Goal: Task Accomplishment & Management: Use online tool/utility

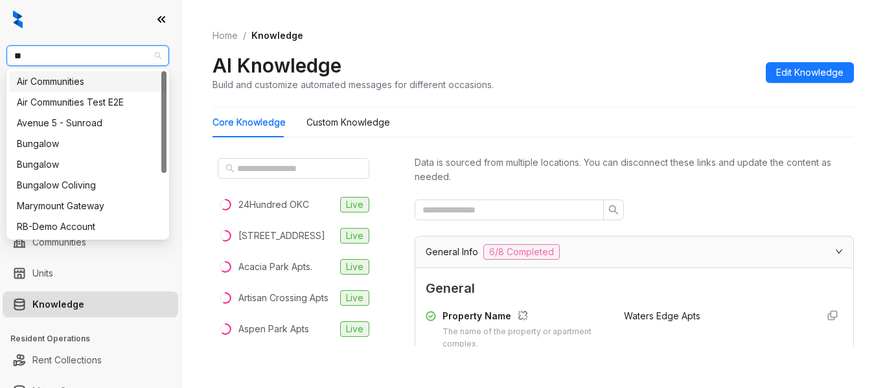
type input "***"
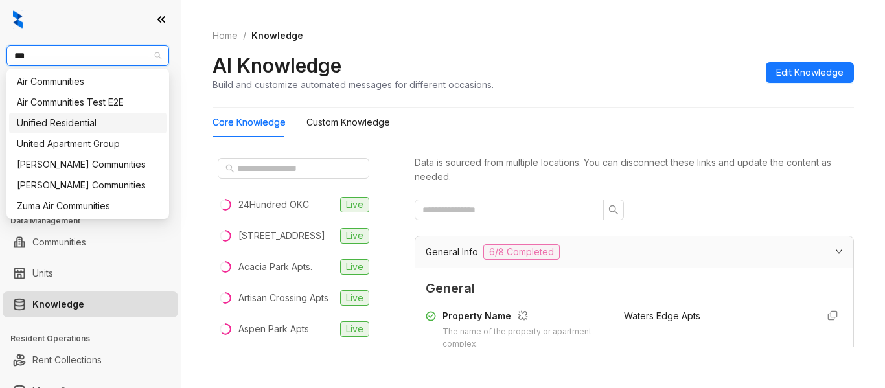
click at [101, 121] on div "Unified Residential" at bounding box center [88, 123] width 142 height 14
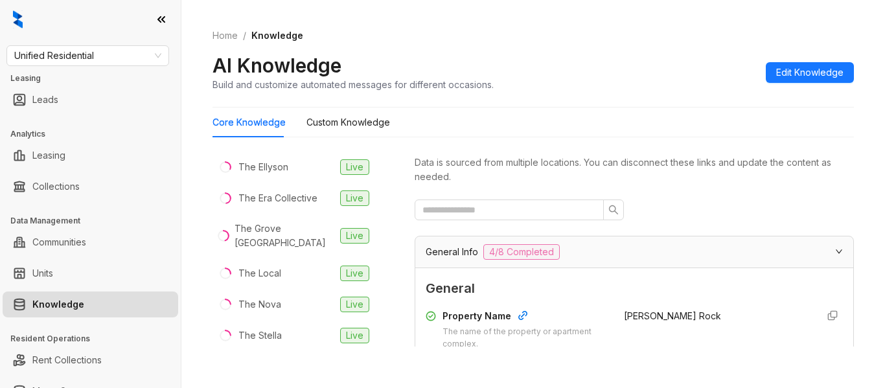
scroll to position [477, 0]
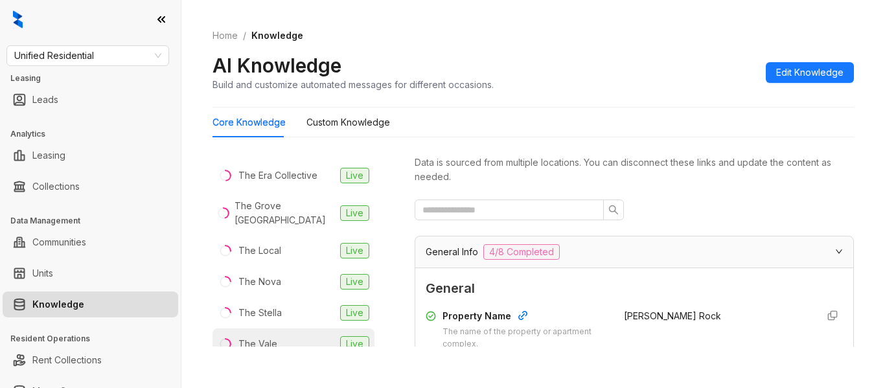
click at [288, 343] on li "The Vale Live" at bounding box center [293, 343] width 162 height 31
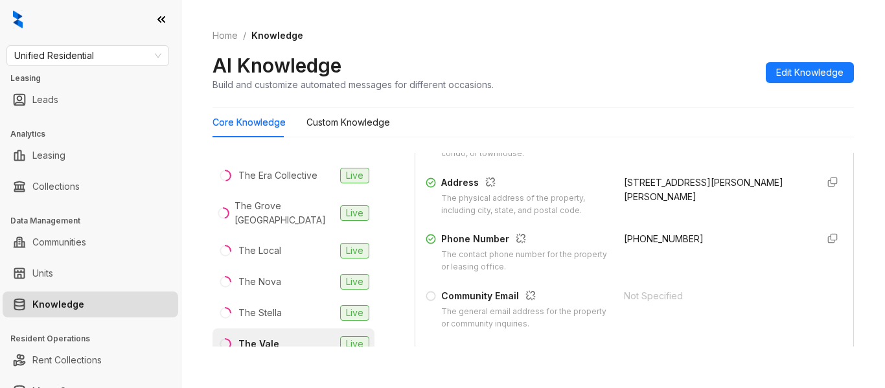
scroll to position [262, 0]
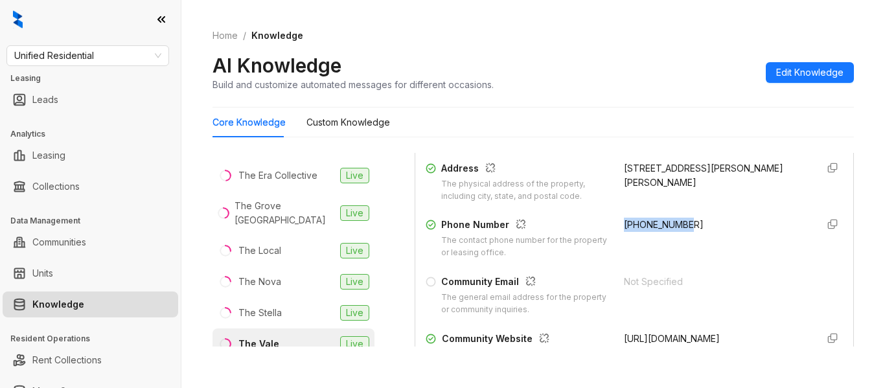
drag, startPoint x: 604, startPoint y: 223, endPoint x: 681, endPoint y: 221, distance: 77.7
click at [681, 221] on div "Phone Number The contact phone number for the property or leasing office. +1901…" at bounding box center [633, 238] width 417 height 41
copy span "+19014807396"
click at [117, 48] on span "Unified Residential" at bounding box center [87, 55] width 147 height 19
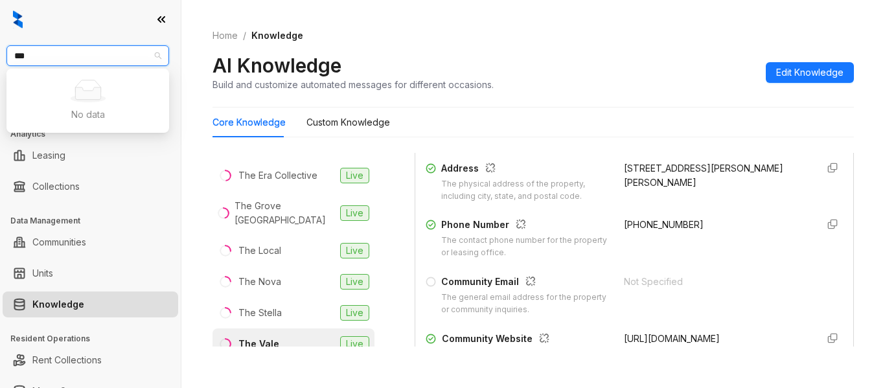
type input "**"
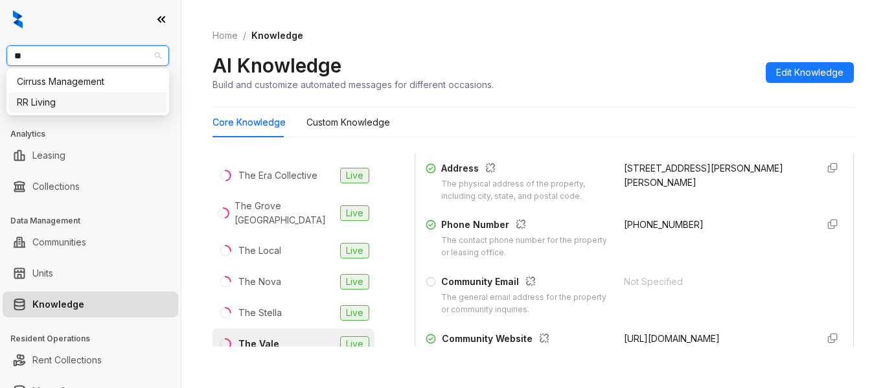
click at [98, 104] on div "RR Living" at bounding box center [88, 102] width 142 height 14
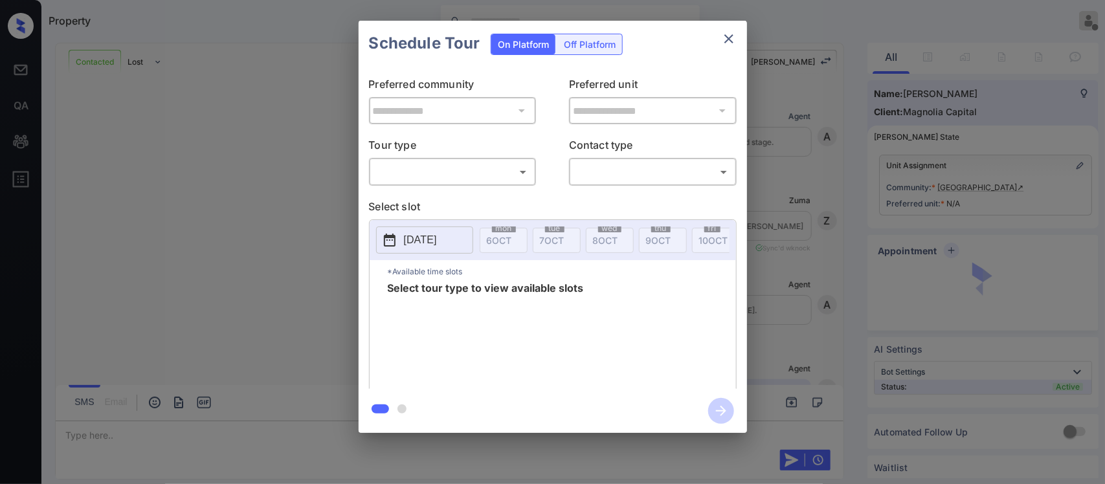
scroll to position [667, 0]
click at [464, 175] on body "Property Almas Zainab Offline Set yourself online Set yourself on break Profile…" at bounding box center [552, 242] width 1105 height 484
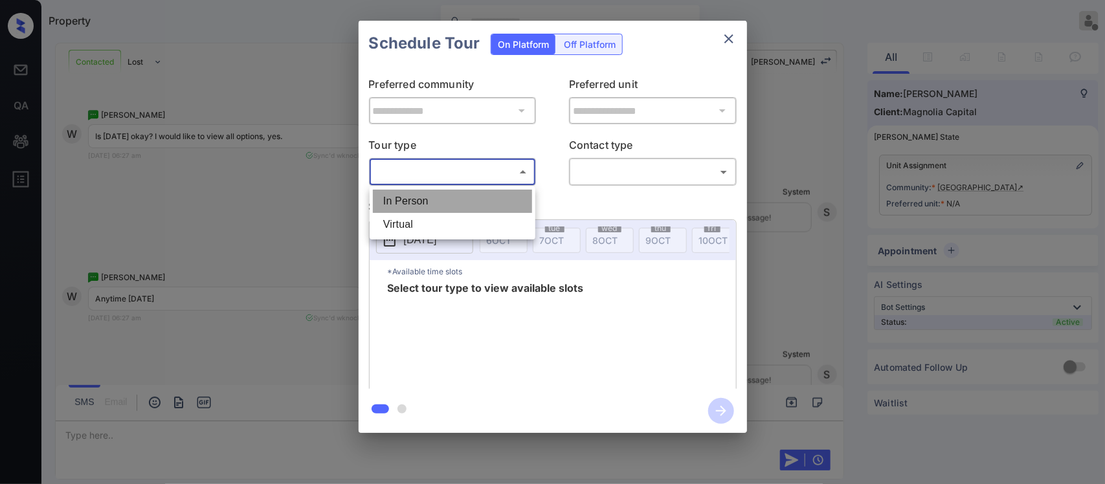
click at [451, 207] on li "In Person" at bounding box center [452, 201] width 159 height 23
type input "********"
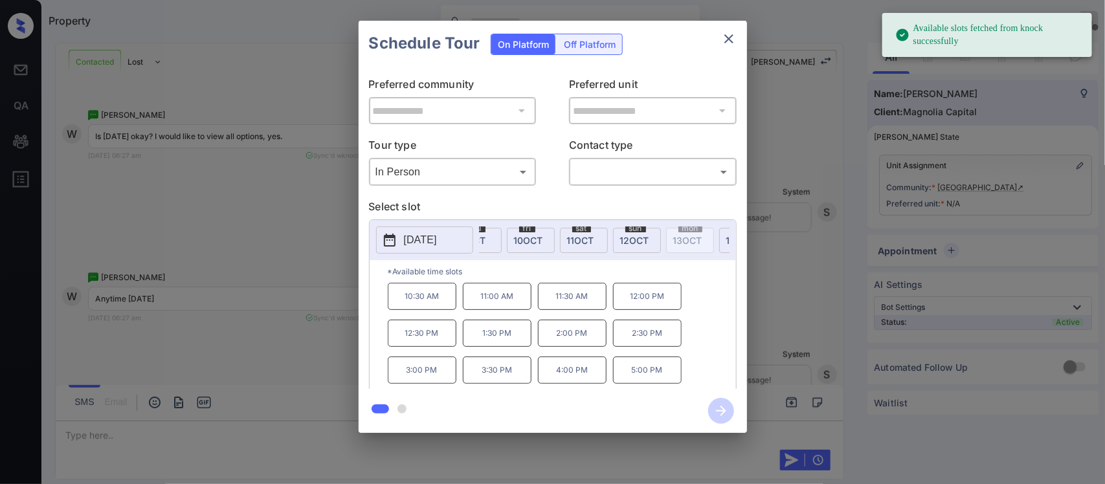
scroll to position [0, 207]
click at [629, 240] on div "sun 12 OCT" at bounding box center [615, 240] width 48 height 25
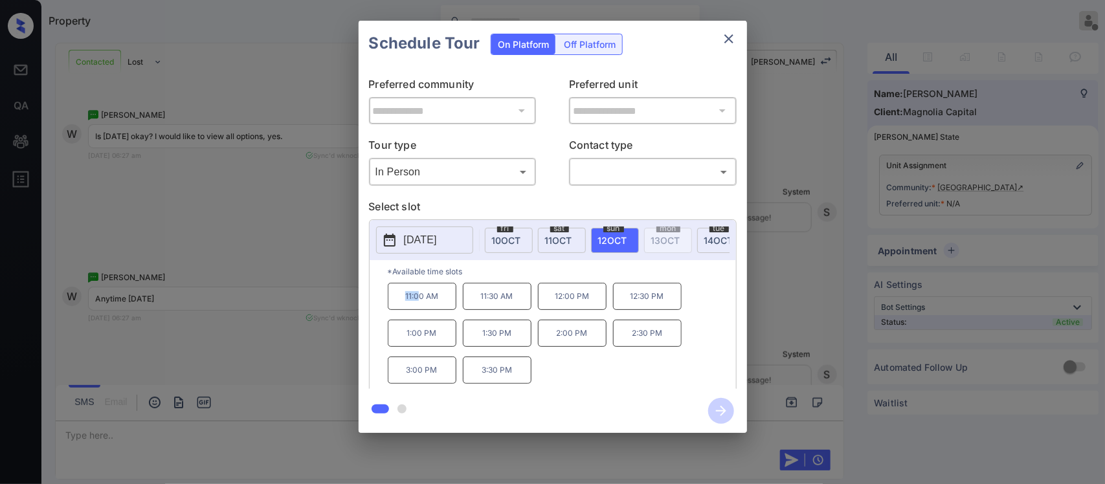
drag, startPoint x: 405, startPoint y: 318, endPoint x: 418, endPoint y: 318, distance: 13.0
click at [418, 310] on p "11:00 AM" at bounding box center [422, 296] width 69 height 27
click at [697, 328] on div "11:00 AM 11:30 AM 12:00 PM 12:30 PM 1:00 PM 1:30 PM 2:00 PM 2:30 PM 3:00 PM 3:3…" at bounding box center [562, 335] width 348 height 104
click at [745, 328] on div "**********" at bounding box center [553, 227] width 389 height 323
click at [256, 452] on div "**********" at bounding box center [552, 227] width 1105 height 454
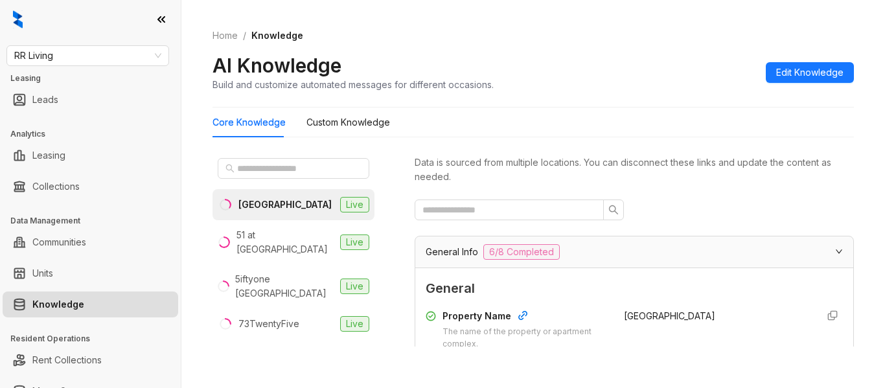
click at [277, 201] on div "2626 Park" at bounding box center [284, 205] width 93 height 14
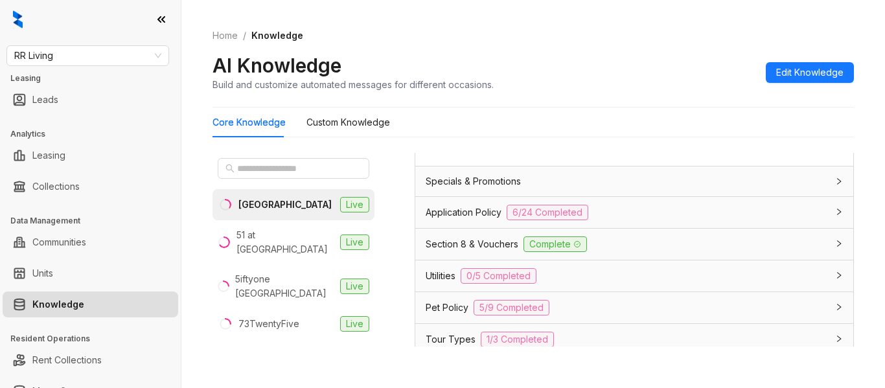
scroll to position [1006, 0]
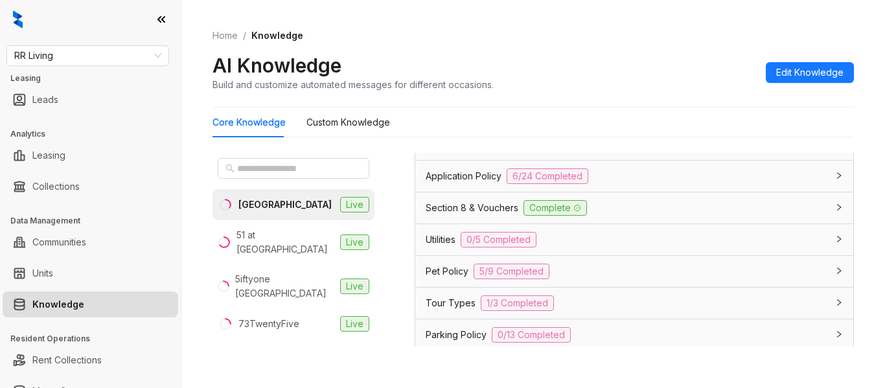
click at [720, 184] on div "Application Policy 6/24 Completed" at bounding box center [625, 176] width 401 height 16
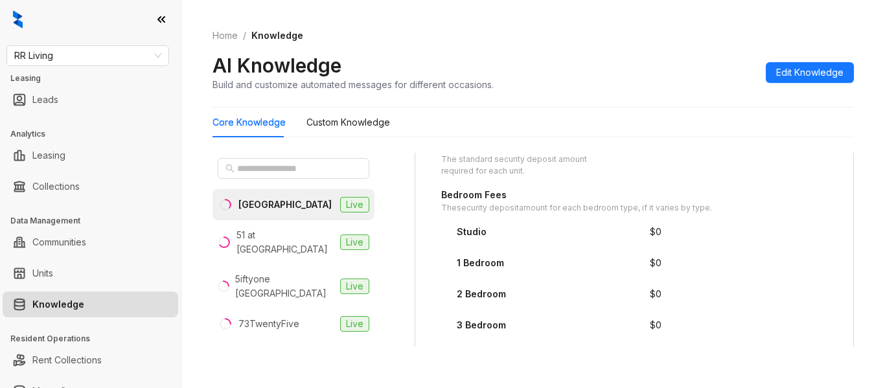
scroll to position [1723, 0]
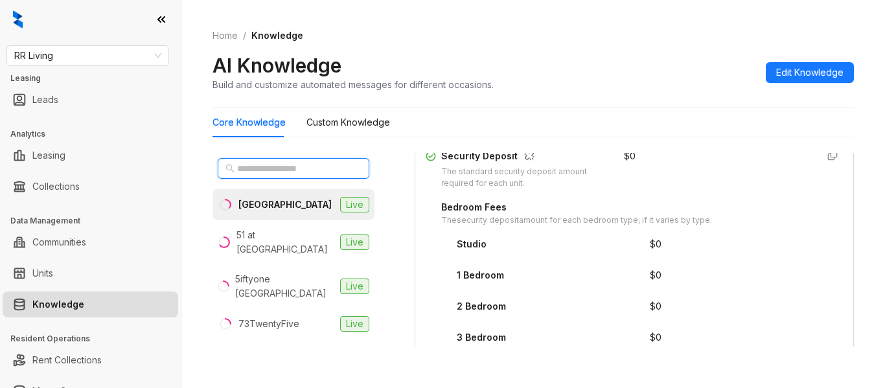
click at [268, 175] on input "text" at bounding box center [294, 168] width 114 height 14
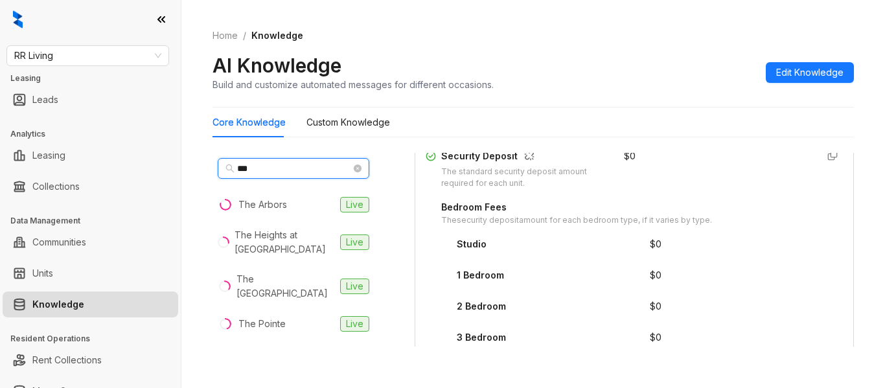
type input "***"
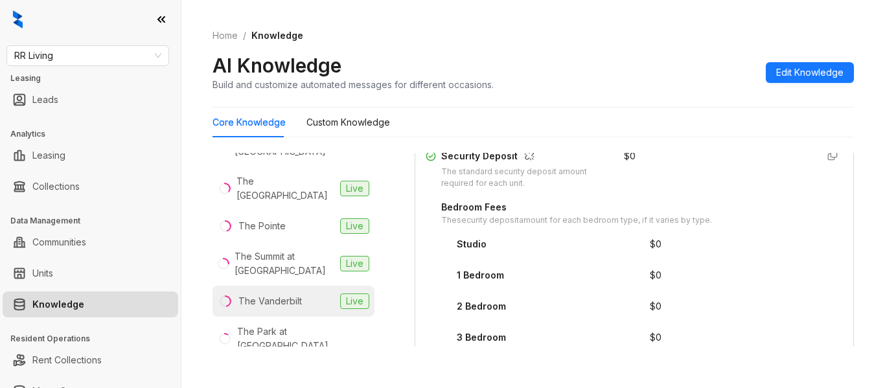
click at [311, 306] on li "The Vanderbilt Live" at bounding box center [293, 301] width 162 height 31
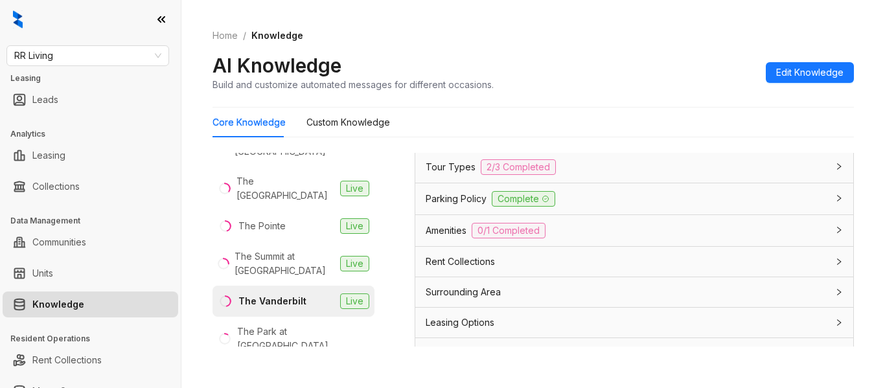
scroll to position [1179, 0]
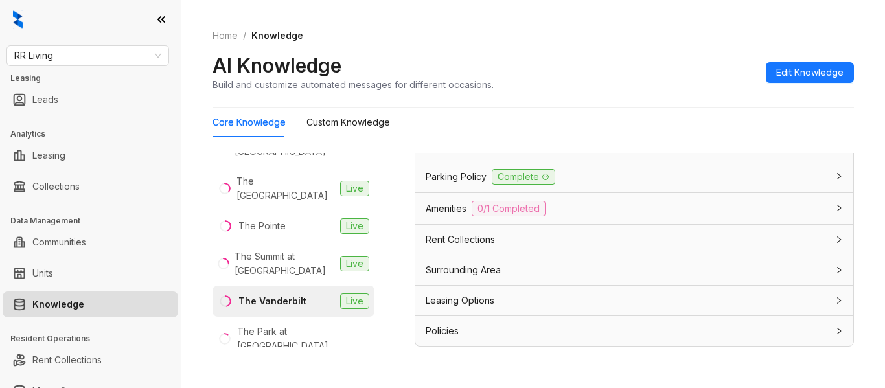
click at [751, 295] on div "Leasing Options" at bounding box center [625, 300] width 401 height 14
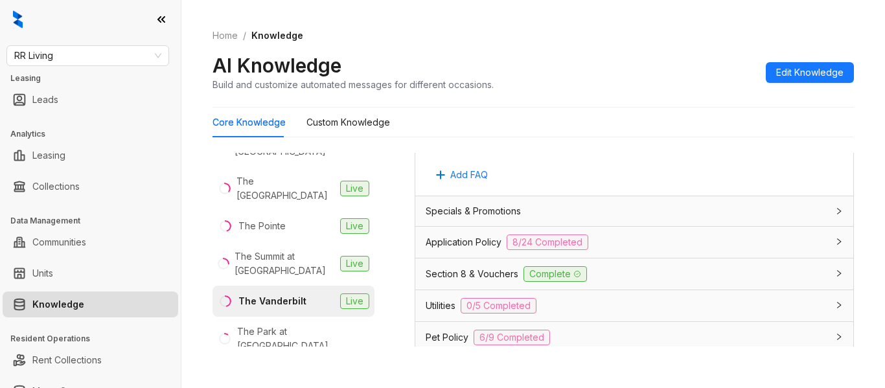
scroll to position [933, 0]
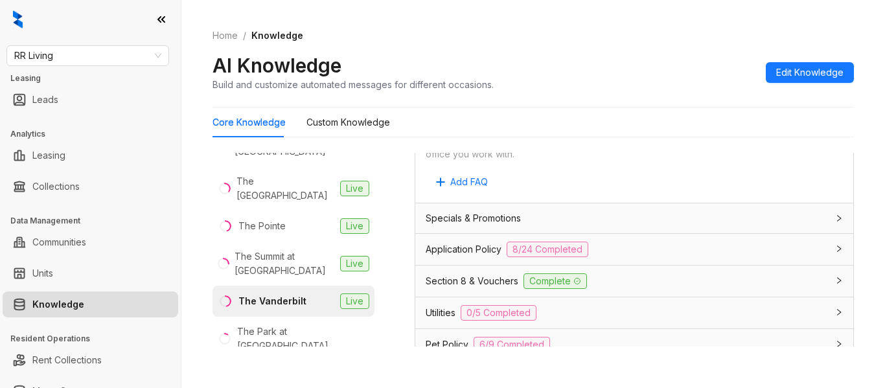
click at [761, 256] on div "Application Policy 8/24 Completed" at bounding box center [625, 250] width 401 height 16
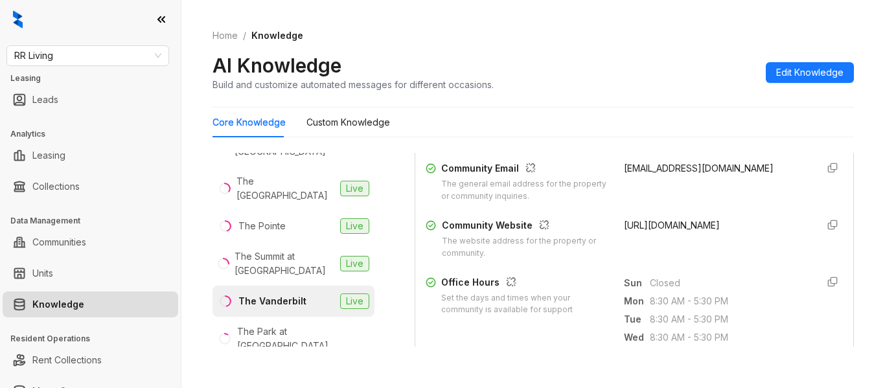
scroll to position [315, 0]
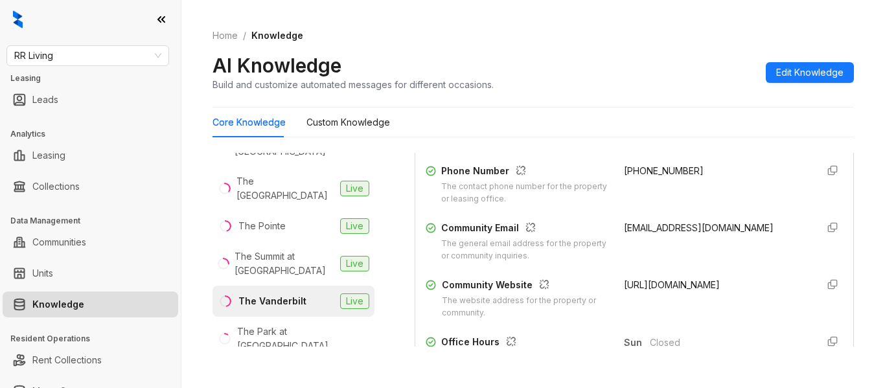
click at [827, 183] on div "Data is sourced from multiple locations. You can disconnect these links and upd…" at bounding box center [633, 250] width 439 height 194
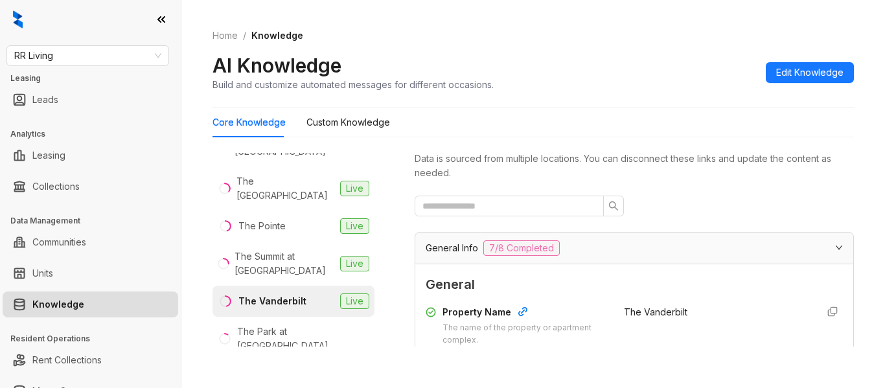
scroll to position [0, 0]
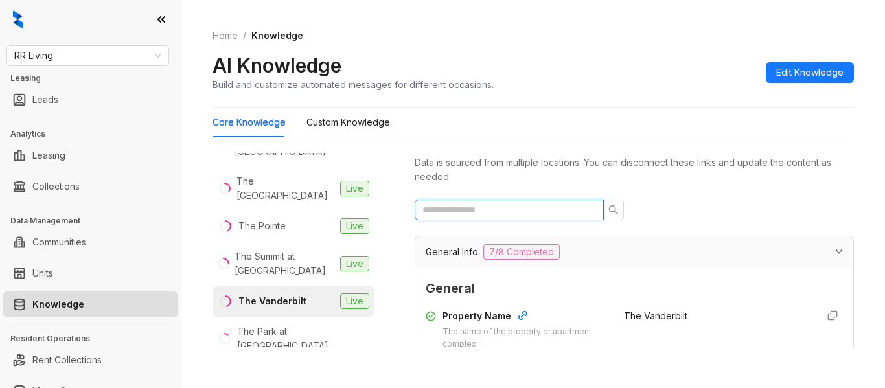
click at [530, 211] on input "text" at bounding box center [503, 210] width 163 height 14
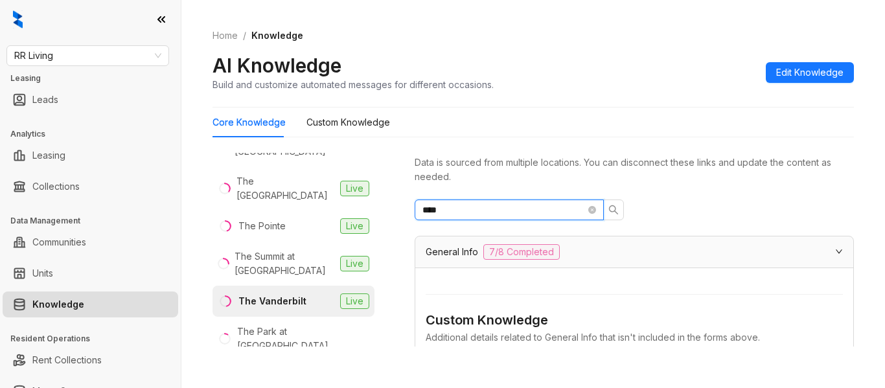
type input "****"
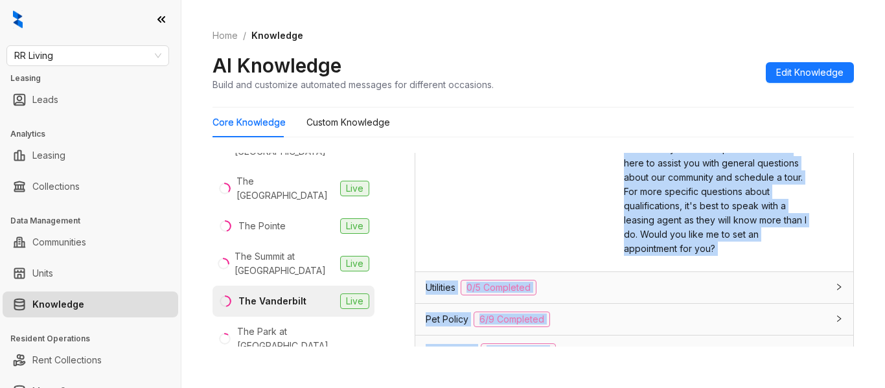
scroll to position [971, 0]
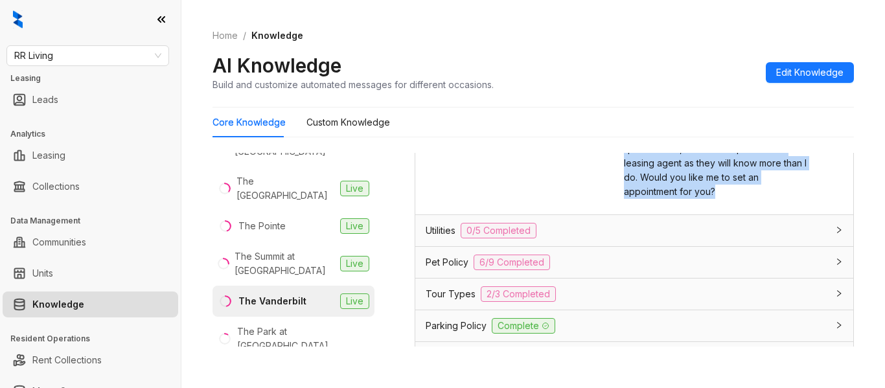
drag, startPoint x: 614, startPoint y: 168, endPoint x: 704, endPoint y: 240, distance: 114.8
click at [704, 199] on div "Our approval process takes into account a number of different factors. Some of …" at bounding box center [715, 106] width 183 height 185
copy span "ur approval process takes into account a number of different factors. Some of w…"
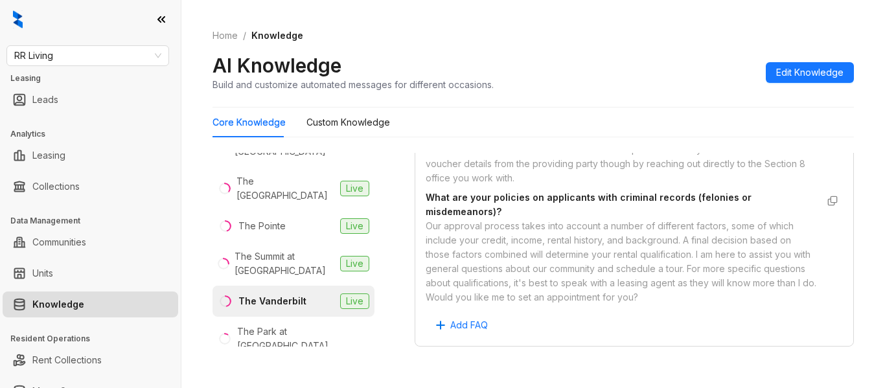
scroll to position [1949, 0]
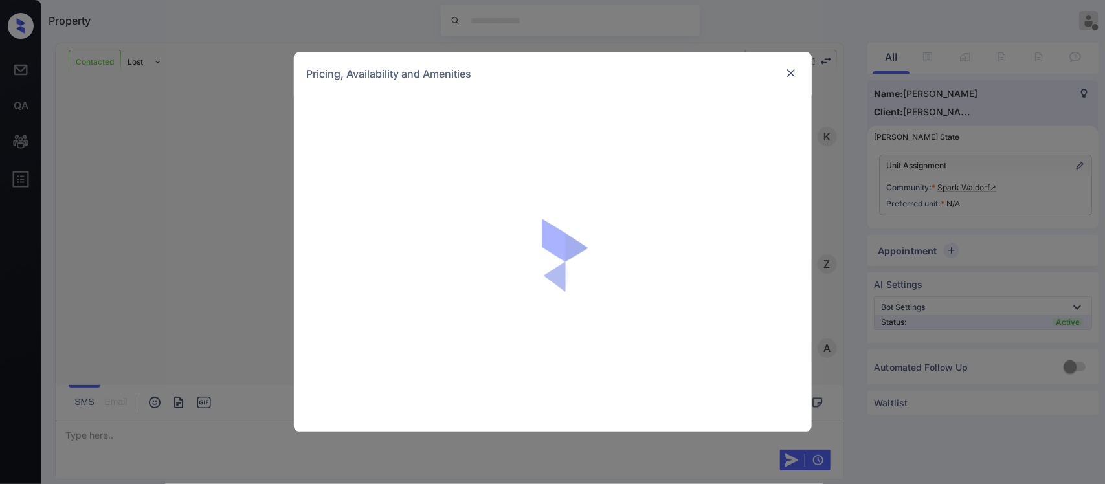
scroll to position [408, 0]
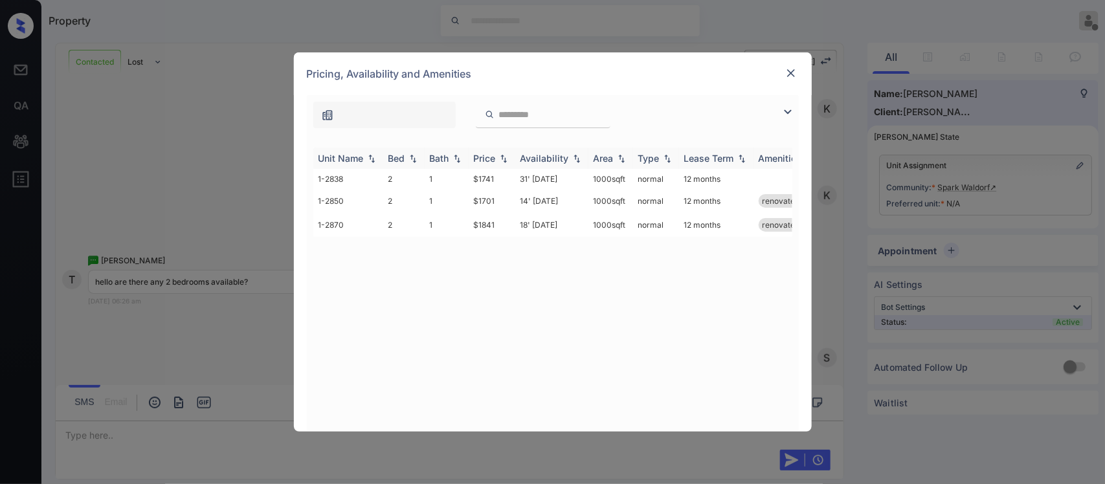
click at [503, 160] on img at bounding box center [503, 158] width 13 height 9
click at [501, 177] on td "$1701" at bounding box center [492, 181] width 47 height 24
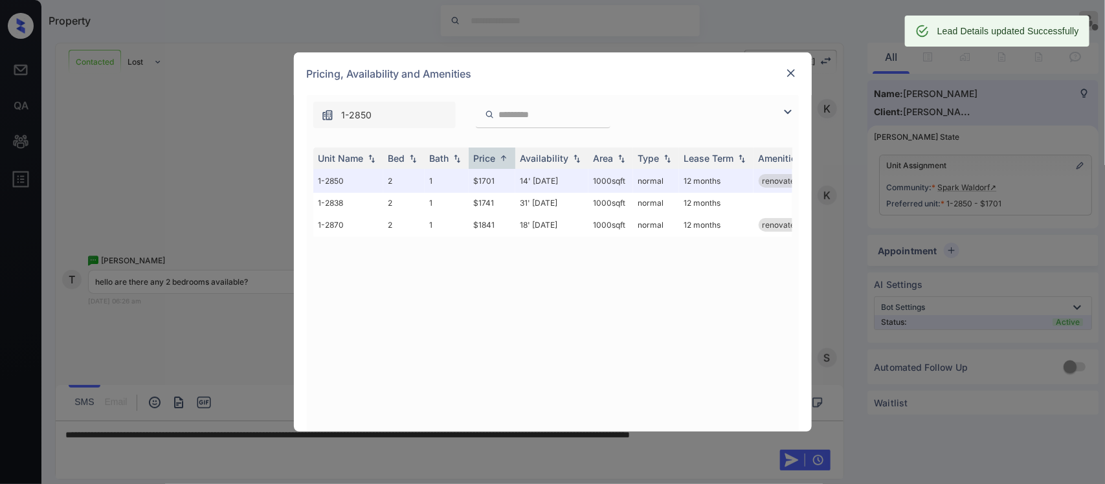
click at [789, 78] on img at bounding box center [791, 73] width 13 height 13
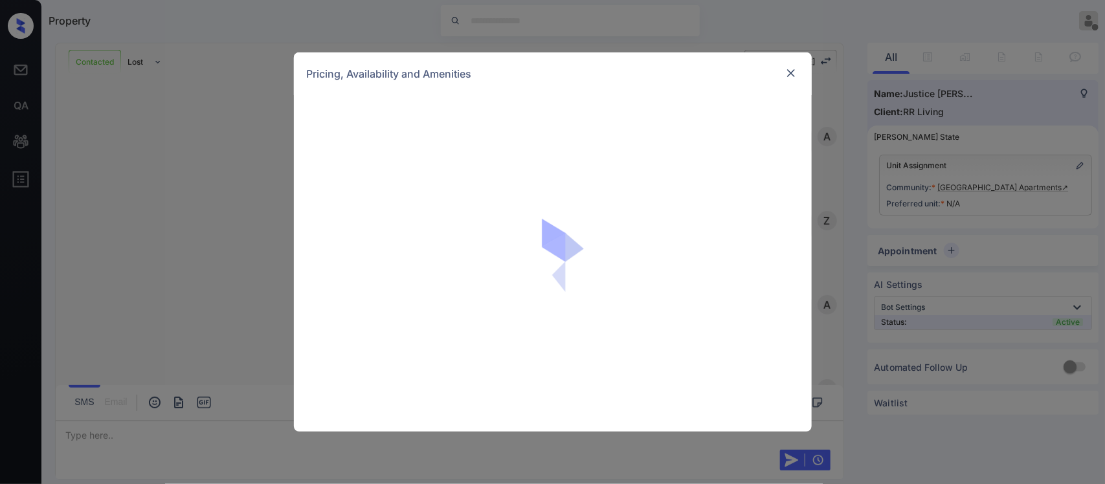
scroll to position [555, 0]
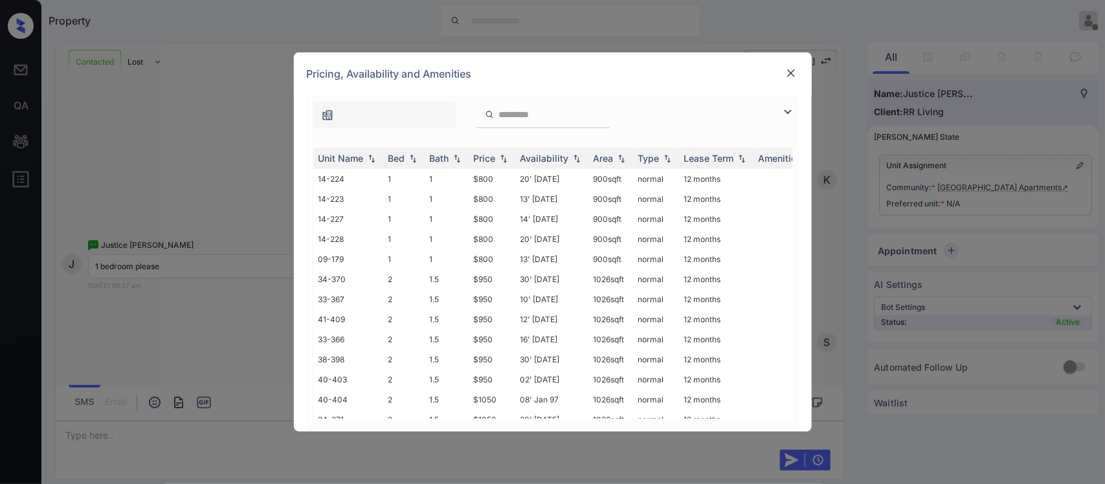
click at [499, 169] on th "Price" at bounding box center [492, 158] width 47 height 21
click at [507, 183] on td "$800" at bounding box center [492, 179] width 47 height 20
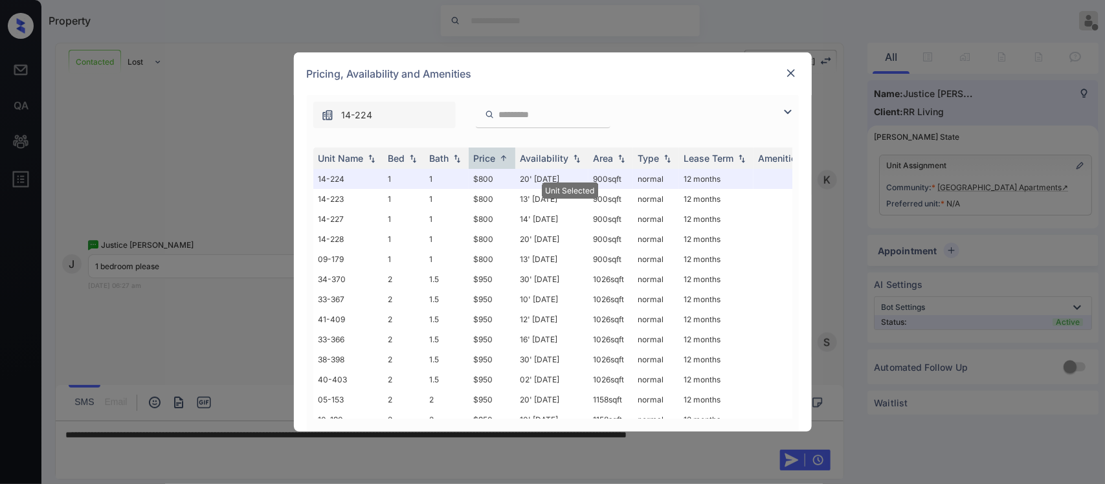
click at [795, 76] on img at bounding box center [791, 73] width 13 height 13
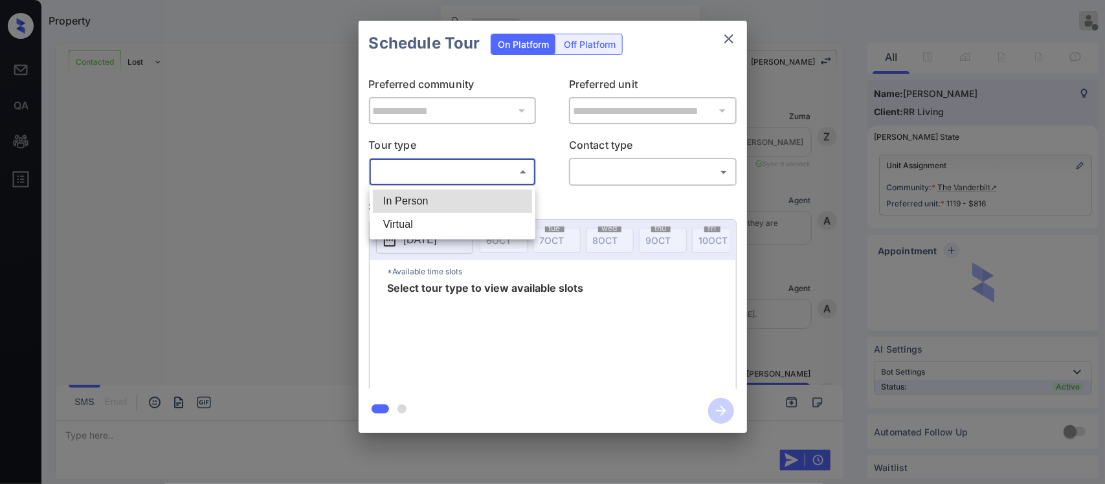
scroll to position [872, 0]
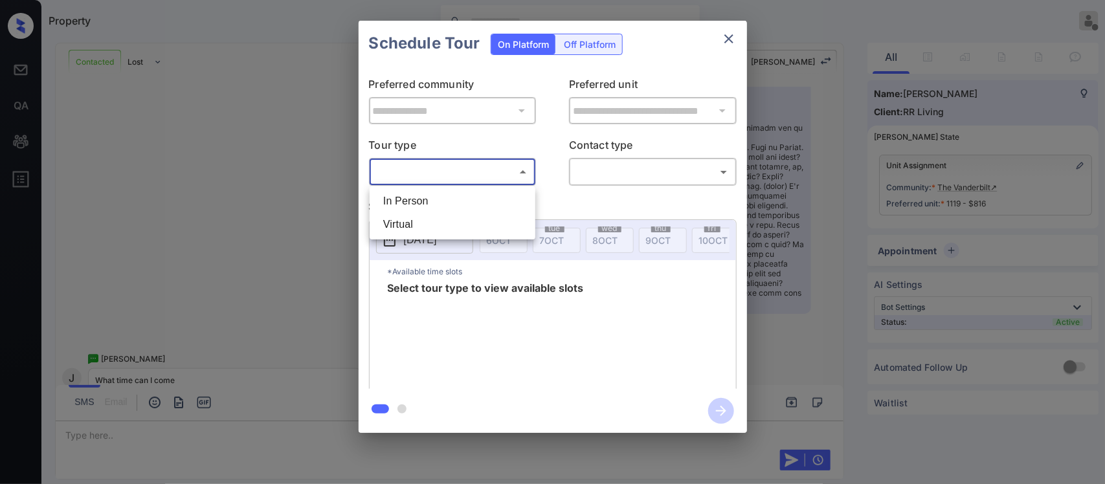
drag, startPoint x: 489, startPoint y: 187, endPoint x: 486, endPoint y: 199, distance: 13.4
click at [486, 199] on ul "In Person Virtual" at bounding box center [453, 213] width 166 height 53
click at [486, 199] on li "In Person" at bounding box center [452, 201] width 159 height 23
type input "********"
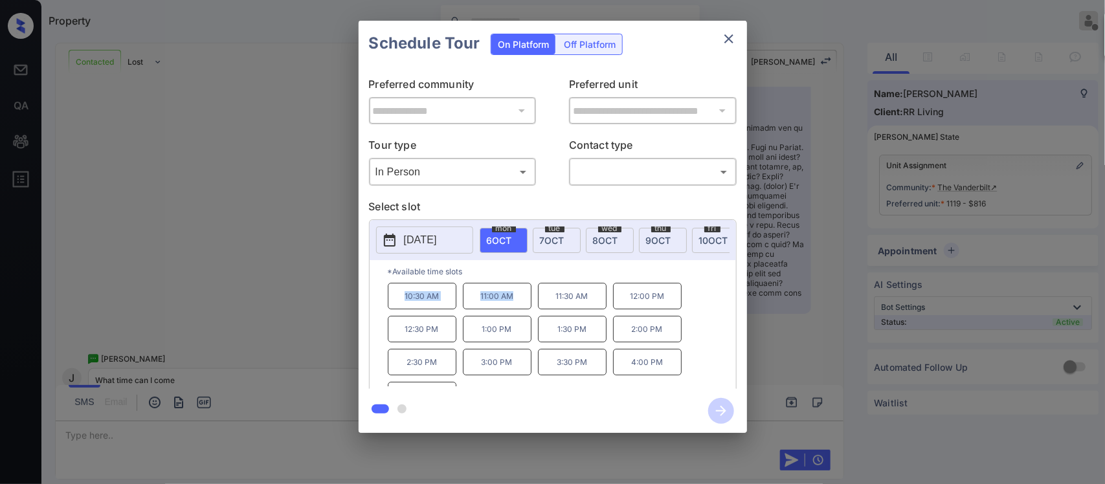
drag, startPoint x: 399, startPoint y: 311, endPoint x: 519, endPoint y: 304, distance: 120.0
click at [519, 304] on div "10:30 AM 11:00 AM 11:30 AM 12:00 PM 12:30 PM 1:00 PM 1:30 PM 2:00 PM 2:30 PM 3:…" at bounding box center [562, 335] width 348 height 104
click at [519, 304] on p "11:00 AM" at bounding box center [497, 296] width 69 height 27
drag, startPoint x: 519, startPoint y: 304, endPoint x: 470, endPoint y: 311, distance: 49.0
click at [470, 310] on p "11:00 AM" at bounding box center [497, 296] width 69 height 27
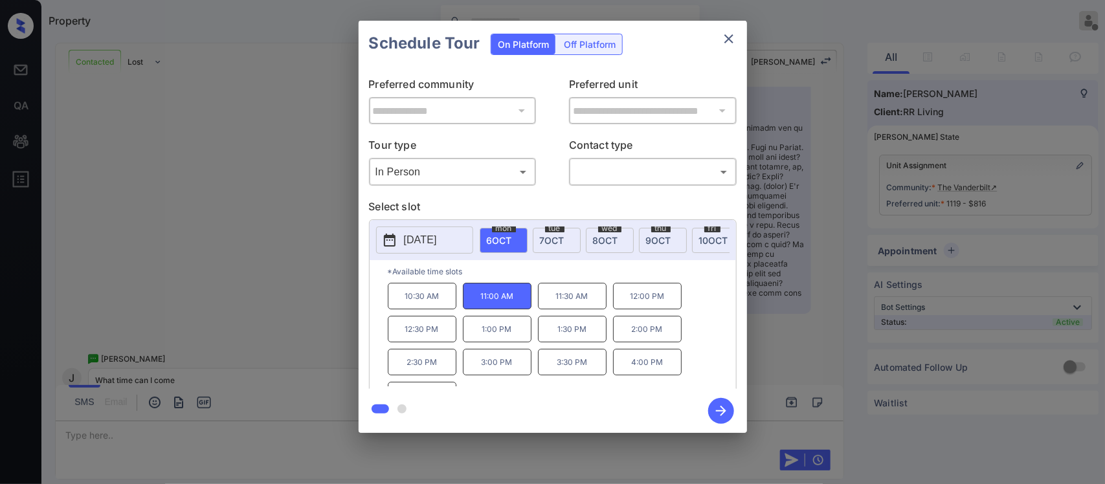
click at [817, 297] on div "**********" at bounding box center [552, 227] width 1105 height 454
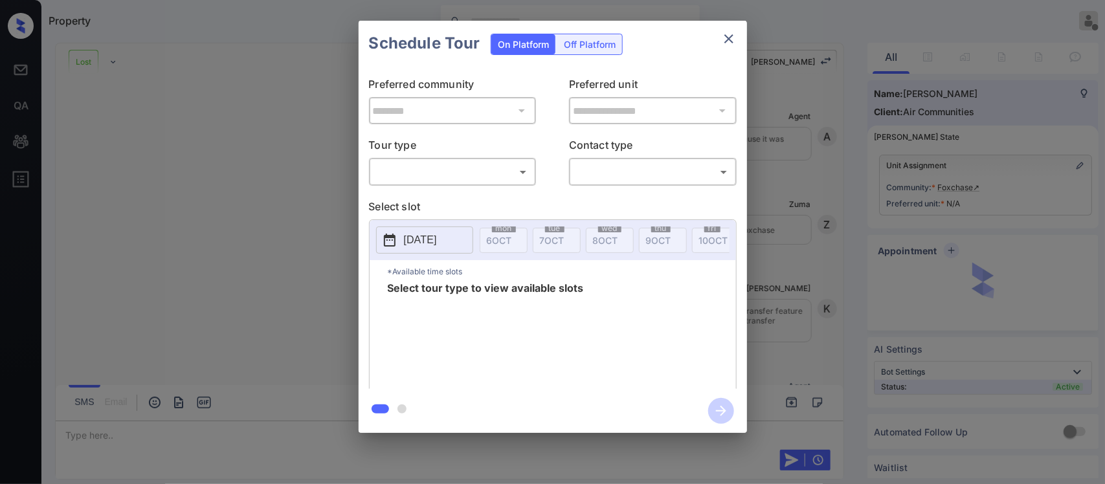
click at [438, 175] on body "Property [PERSON_NAME] Offline Set yourself online Set yourself on break Profil…" at bounding box center [552, 242] width 1105 height 484
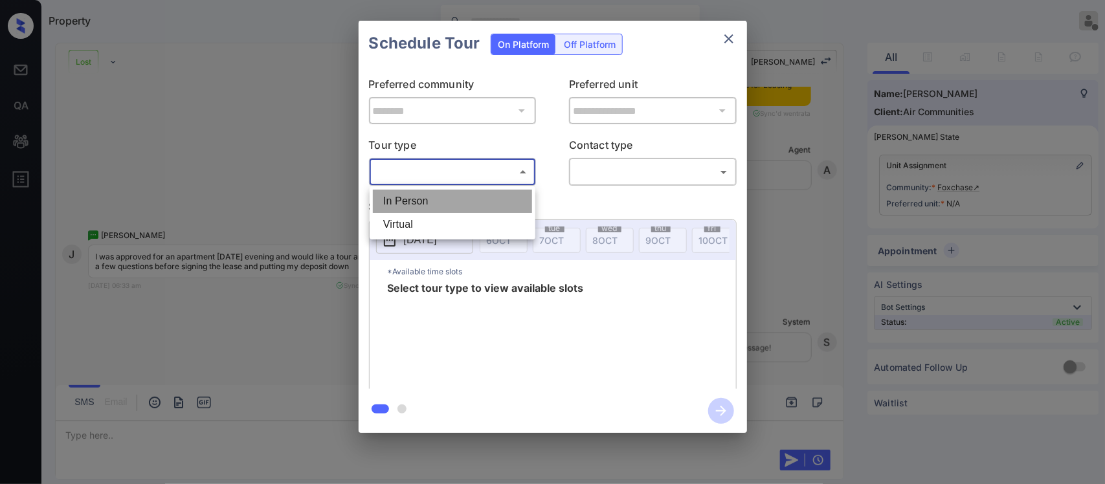
click at [438, 191] on li "In Person" at bounding box center [452, 201] width 159 height 23
type input "********"
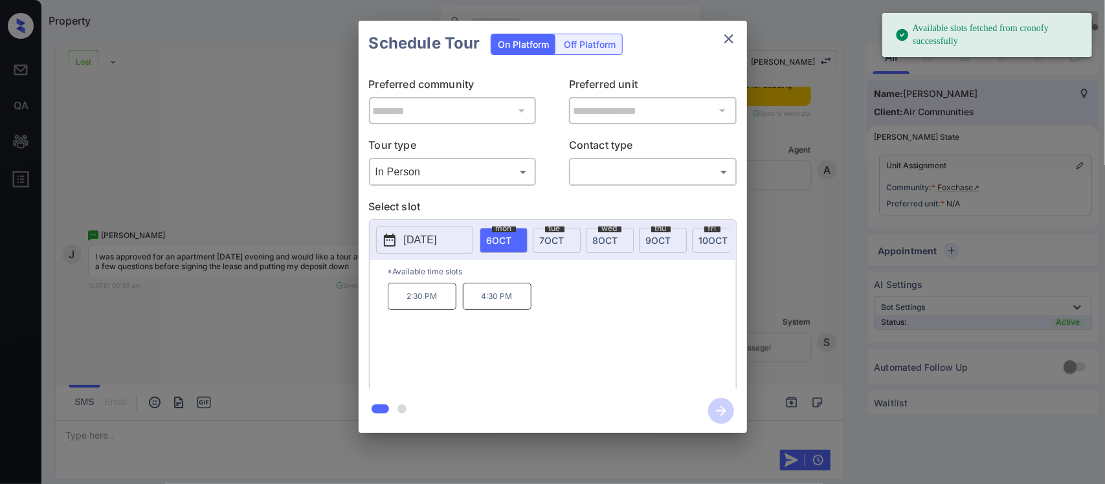
click at [873, 378] on div "**********" at bounding box center [552, 227] width 1105 height 454
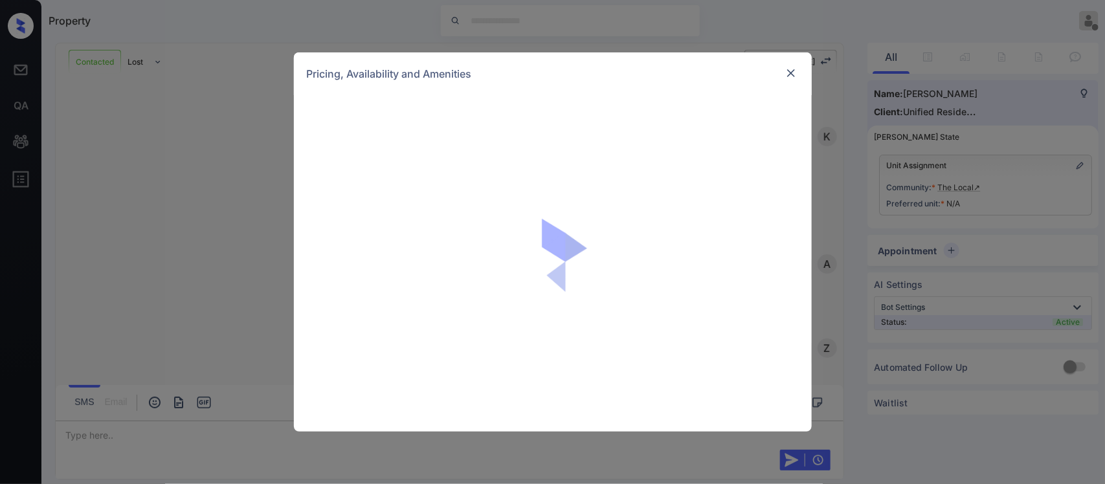
scroll to position [1049, 0]
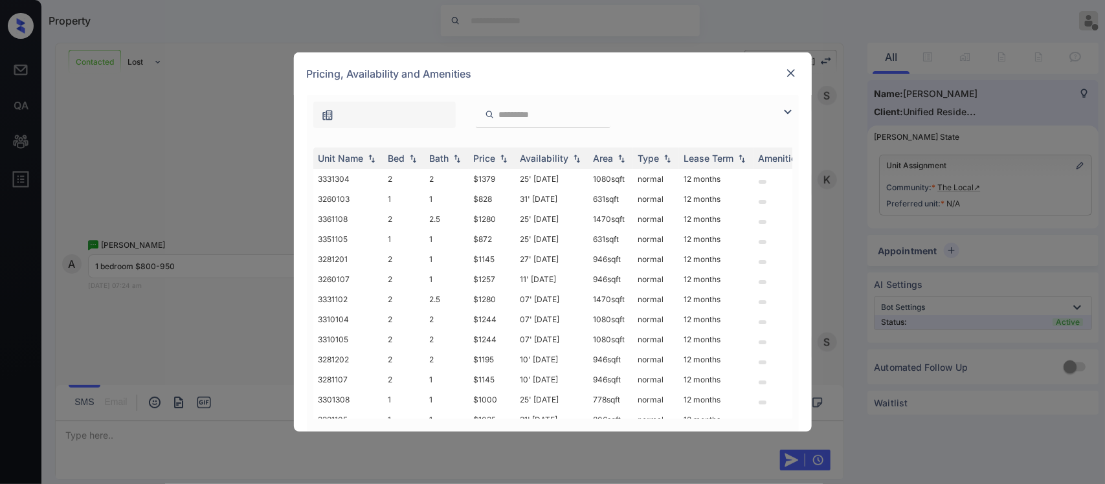
click at [506, 154] on img at bounding box center [503, 158] width 13 height 9
click at [508, 179] on td "$828" at bounding box center [492, 179] width 47 height 20
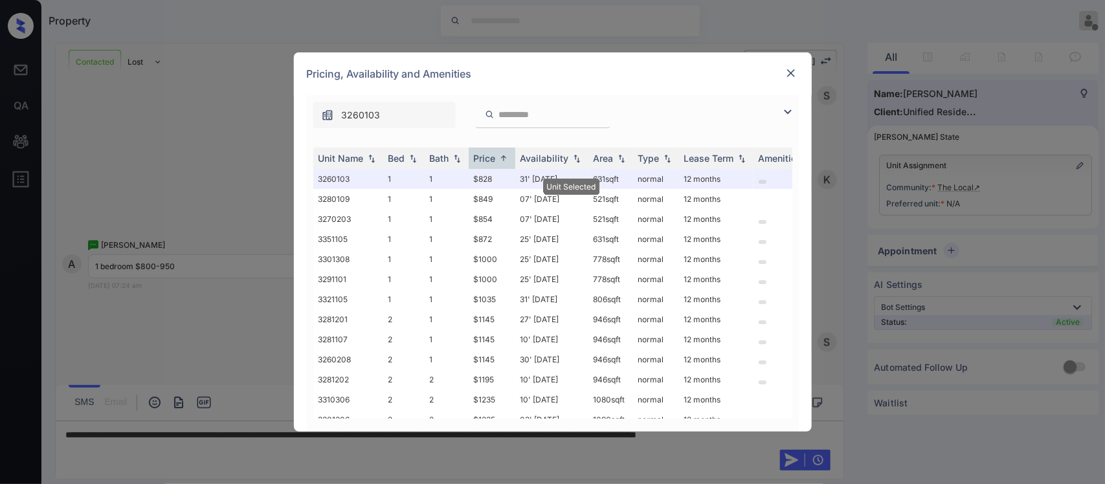
click at [792, 73] on img at bounding box center [791, 73] width 13 height 13
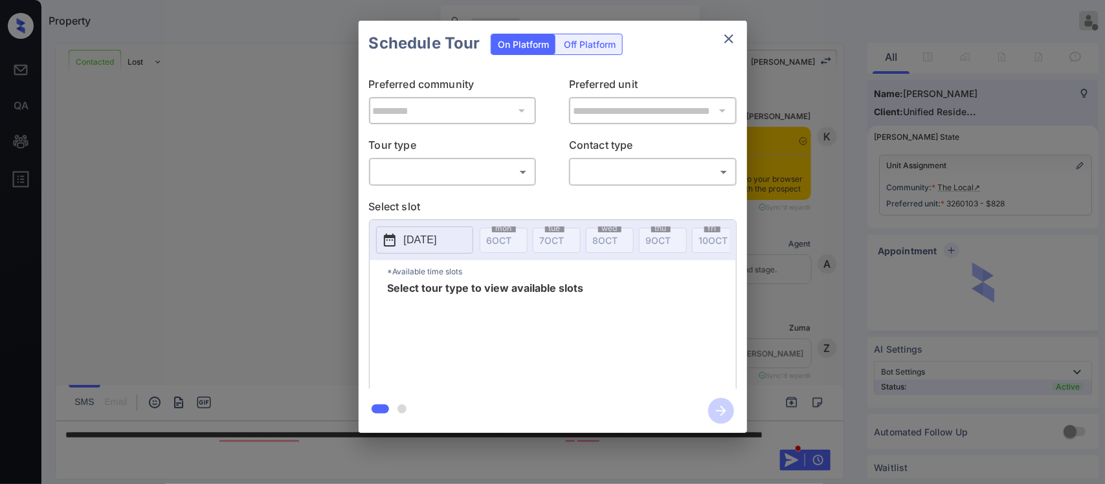
scroll to position [1134, 0]
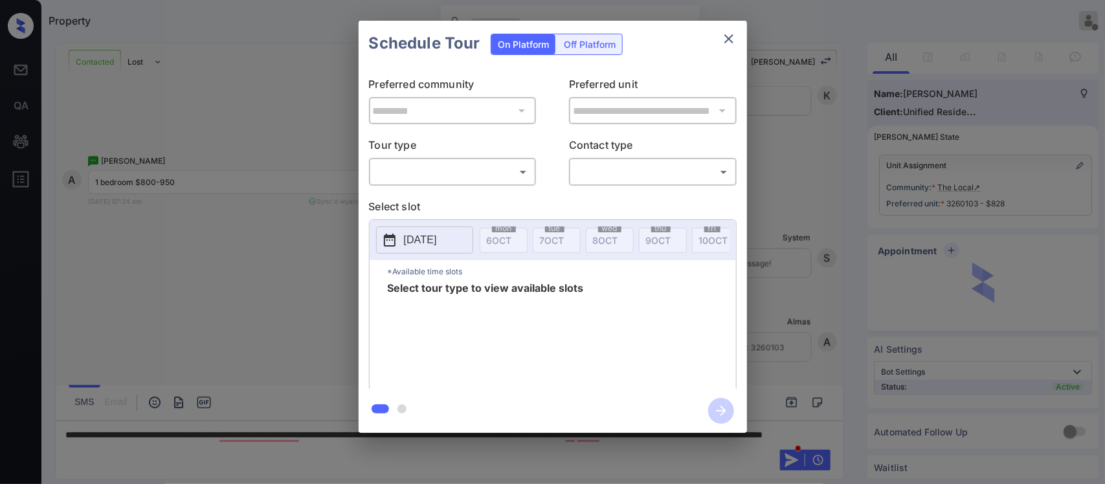
click at [479, 178] on body "Property [PERSON_NAME] Offline Set yourself online Set yourself on break Profil…" at bounding box center [552, 242] width 1105 height 484
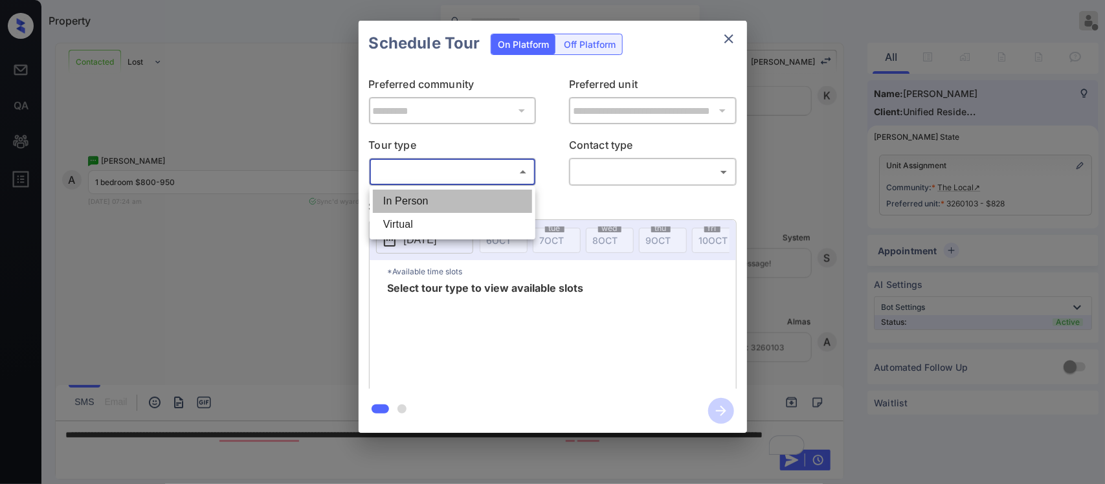
click at [479, 199] on li "In Person" at bounding box center [452, 201] width 159 height 23
type input "********"
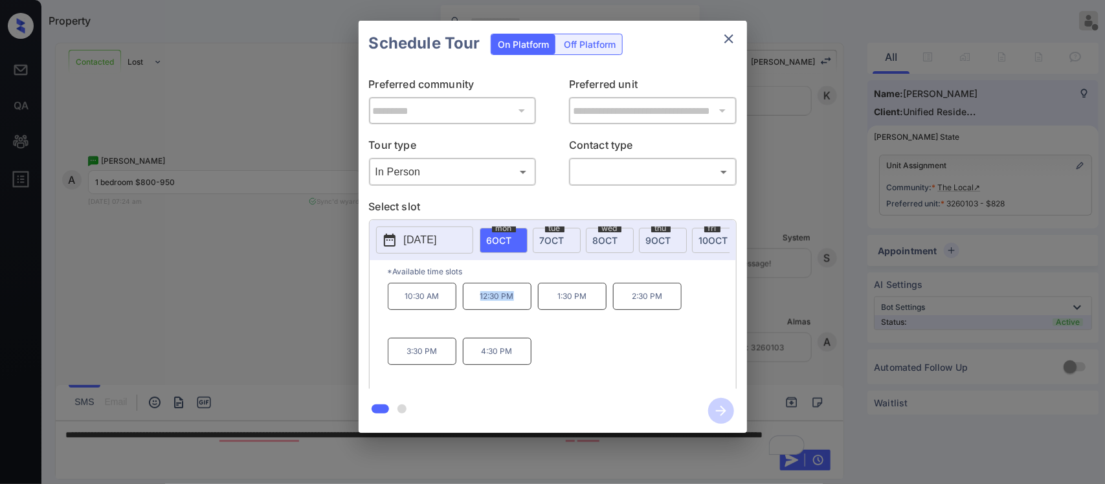
drag, startPoint x: 469, startPoint y: 312, endPoint x: 516, endPoint y: 308, distance: 46.8
click at [516, 308] on p "12:30 PM" at bounding box center [497, 296] width 69 height 27
copy p "12:30 PM"
click at [894, 311] on div "**********" at bounding box center [552, 227] width 1105 height 454
